Goal: Check status

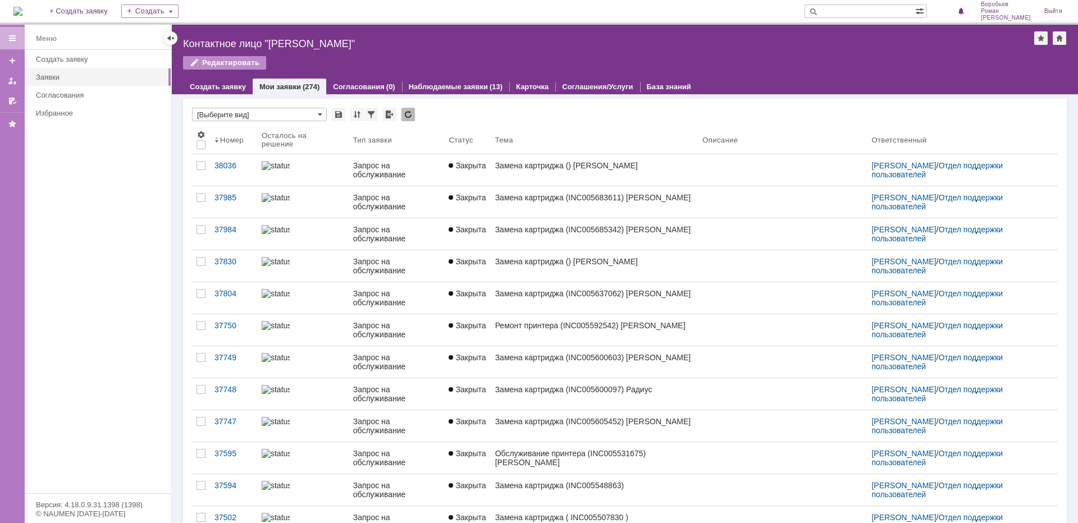
click at [862, 8] on input "text" at bounding box center [860, 10] width 111 height 13
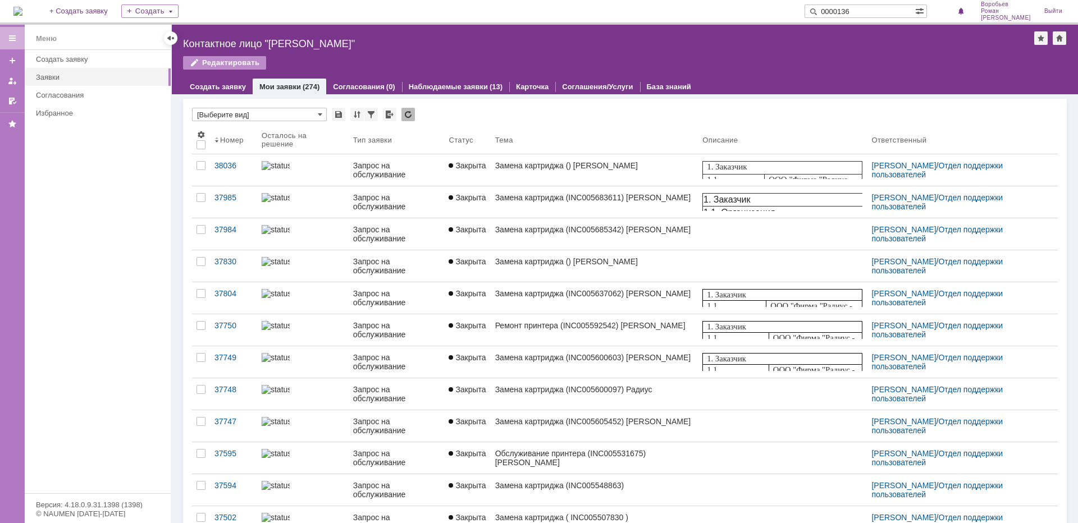
type input "0000136"
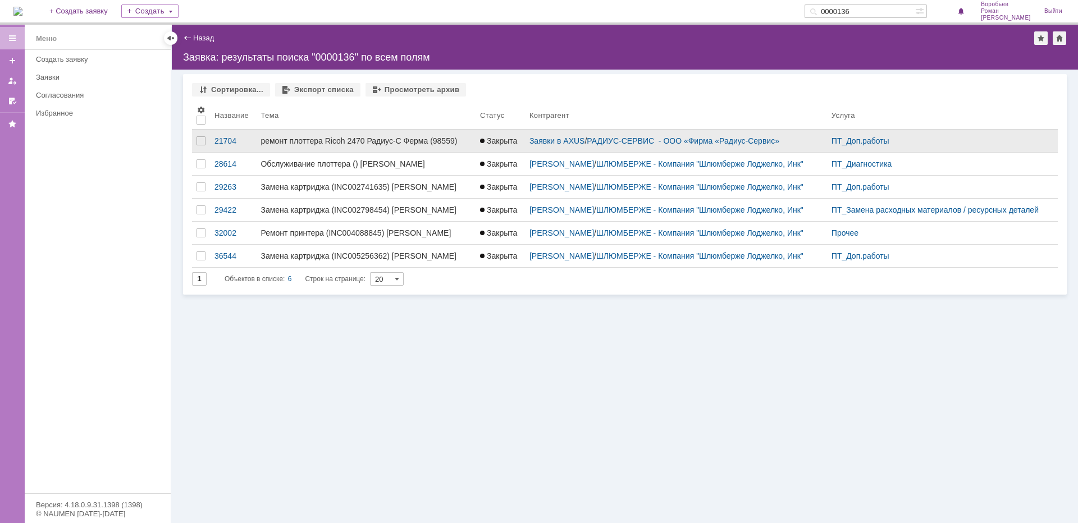
click at [348, 137] on div "ремонт плоттера Ricoh 2470 Радиус-С Ферма (98559)" at bounding box center [366, 140] width 211 height 9
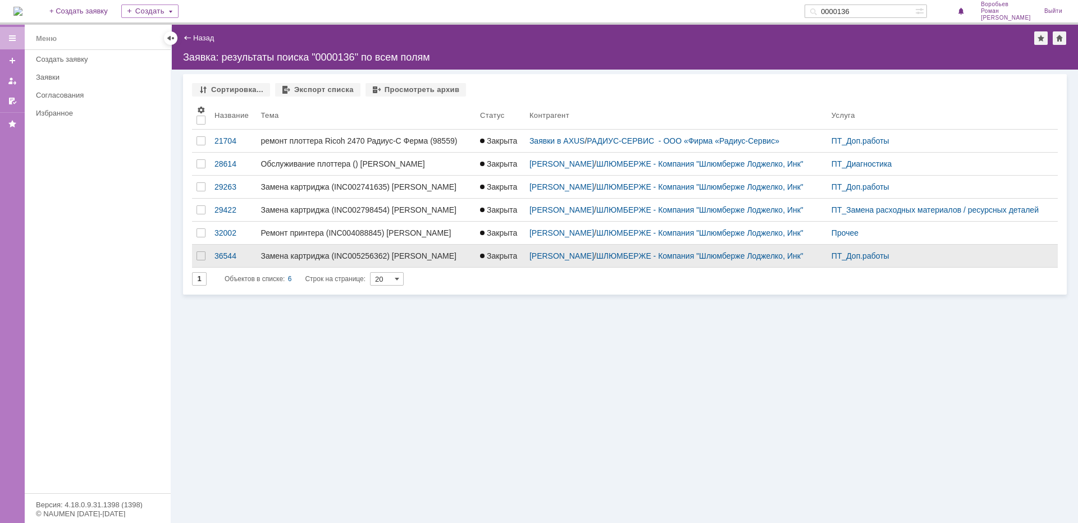
click at [480, 255] on div at bounding box center [482, 256] width 4 height 4
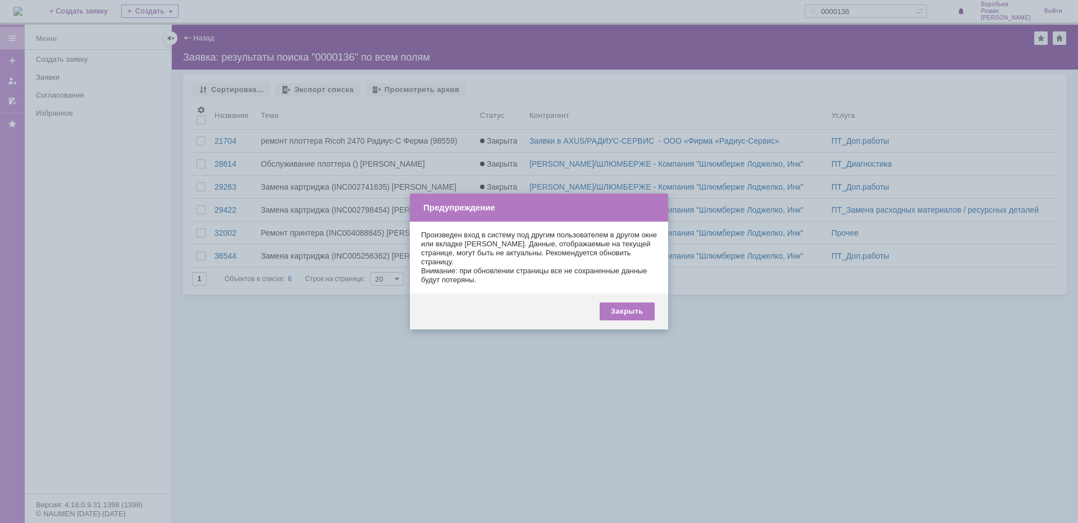
click at [648, 323] on div "Закрыть" at bounding box center [539, 312] width 258 height 36
click at [624, 308] on div "Закрыть" at bounding box center [627, 312] width 55 height 18
